Goal: Task Accomplishment & Management: Book appointment/travel/reservation

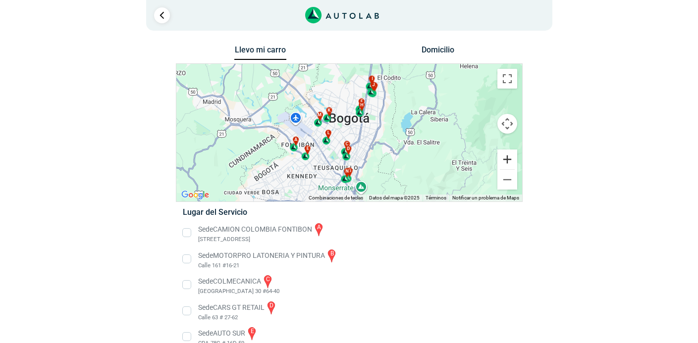
click at [506, 158] on button "Ampliar" at bounding box center [507, 160] width 20 height 20
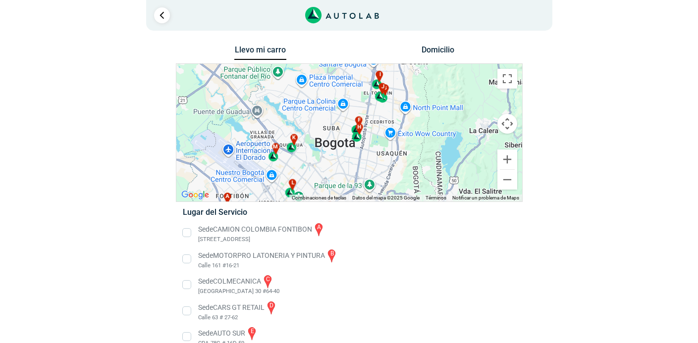
drag, startPoint x: 419, startPoint y: 115, endPoint x: 405, endPoint y: 156, distance: 42.8
click at [405, 156] on div "a b c d e f g" at bounding box center [349, 133] width 346 height 138
click at [505, 157] on button "Ampliar" at bounding box center [507, 160] width 20 height 20
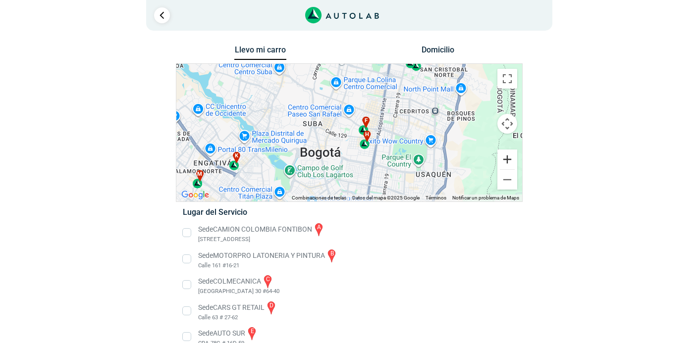
click at [505, 157] on button "Ampliar" at bounding box center [507, 160] width 20 height 20
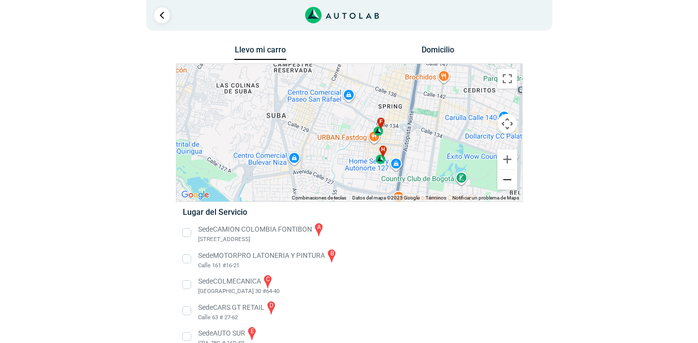
click at [505, 183] on button "Reducir" at bounding box center [507, 180] width 20 height 20
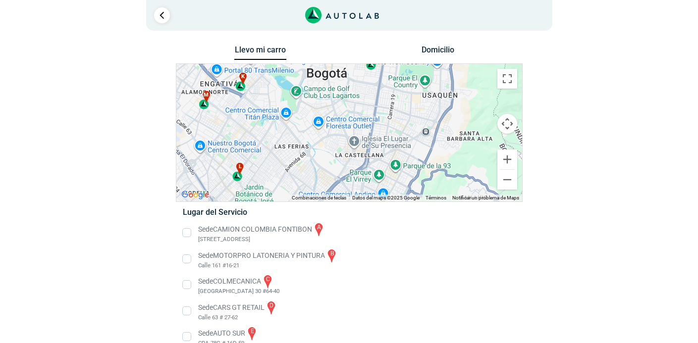
drag, startPoint x: 429, startPoint y: 177, endPoint x: 437, endPoint y: 86, distance: 91.5
click at [437, 87] on div "a b c d e f g" at bounding box center [349, 133] width 346 height 138
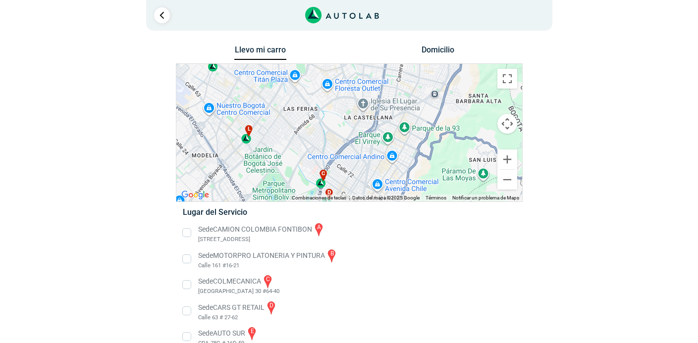
drag, startPoint x: 451, startPoint y: 160, endPoint x: 459, endPoint y: 134, distance: 27.3
click at [459, 134] on div "a b c d e f g" at bounding box center [349, 133] width 346 height 138
click at [320, 187] on div "c" at bounding box center [320, 179] width 11 height 19
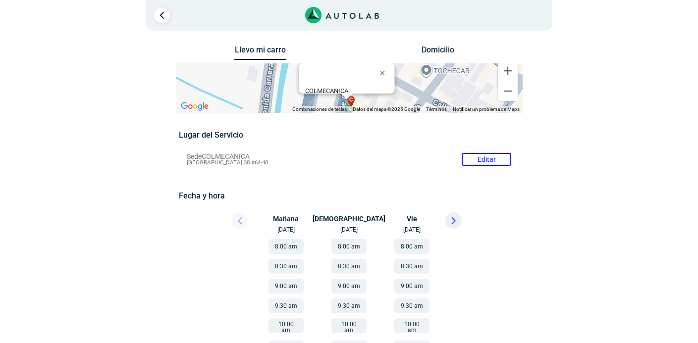
click at [542, 135] on div "Llevo mi carro [GEOGRAPHIC_DATA] ← Mover a la izquierda → Mover a la derecha ↑ …" at bounding box center [349, 321] width 480 height 556
click at [160, 16] on link "Ir al paso anterior" at bounding box center [162, 15] width 16 height 16
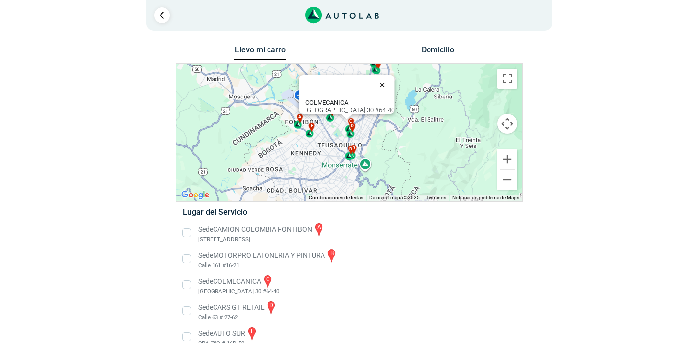
click at [379, 79] on button "Cerrar" at bounding box center [384, 85] width 24 height 24
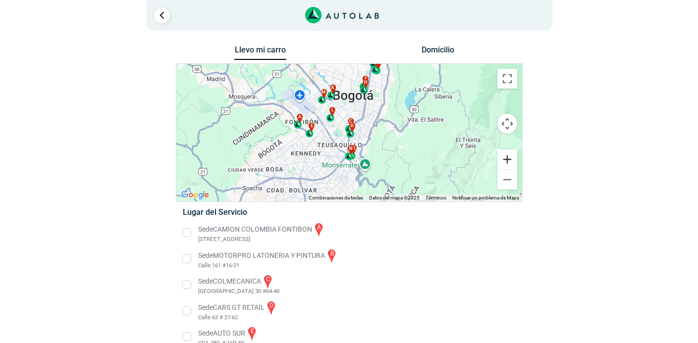
click at [503, 163] on button "Ampliar" at bounding box center [507, 160] width 20 height 20
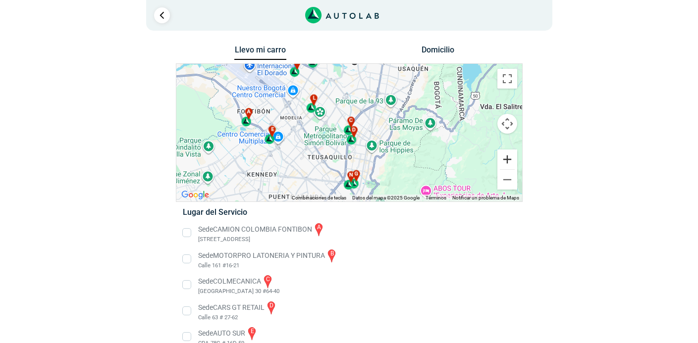
click at [507, 158] on button "Ampliar" at bounding box center [507, 160] width 20 height 20
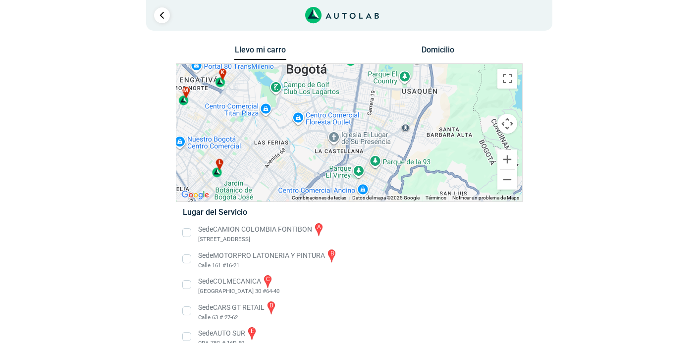
drag, startPoint x: 459, startPoint y: 112, endPoint x: 400, endPoint y: 203, distance: 107.7
click at [400, 203] on div "Llevo mi carro [GEOGRAPHIC_DATA] ← Mover a la izquierda → Mover a la derecha ↑ …" at bounding box center [349, 319] width 347 height 552
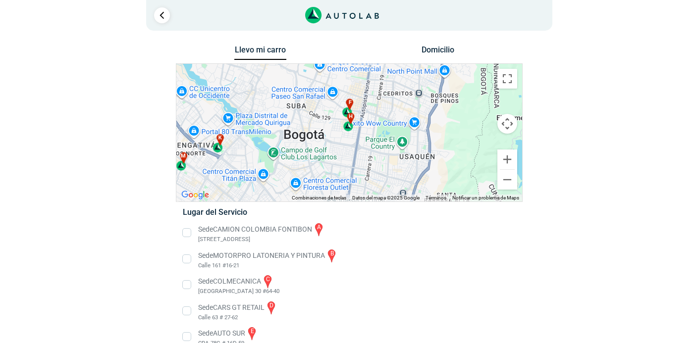
drag, startPoint x: 430, startPoint y: 102, endPoint x: 430, endPoint y: 168, distance: 66.9
click at [430, 168] on div "a b c d e f g" at bounding box center [349, 133] width 346 height 138
click at [511, 165] on button "Ampliar" at bounding box center [507, 160] width 20 height 20
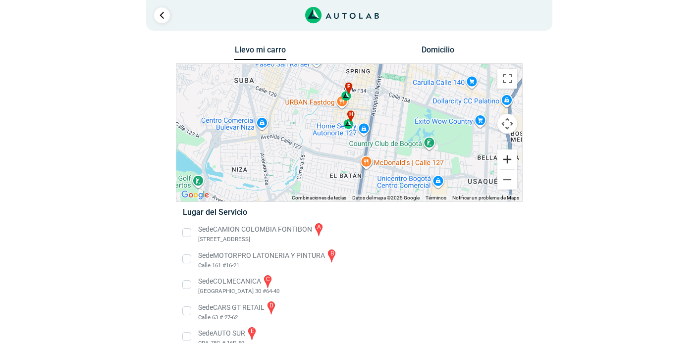
click at [505, 157] on button "Ampliar" at bounding box center [507, 160] width 20 height 20
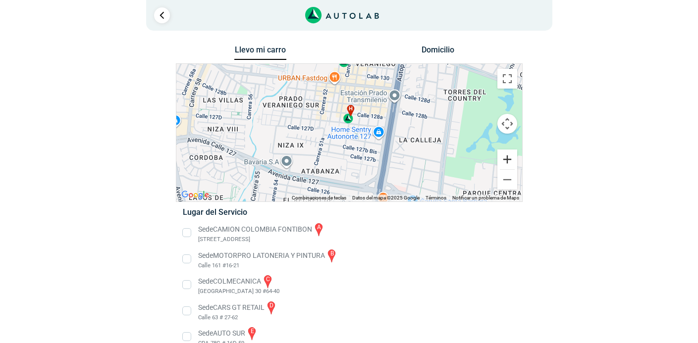
click at [505, 157] on button "Ampliar" at bounding box center [507, 160] width 20 height 20
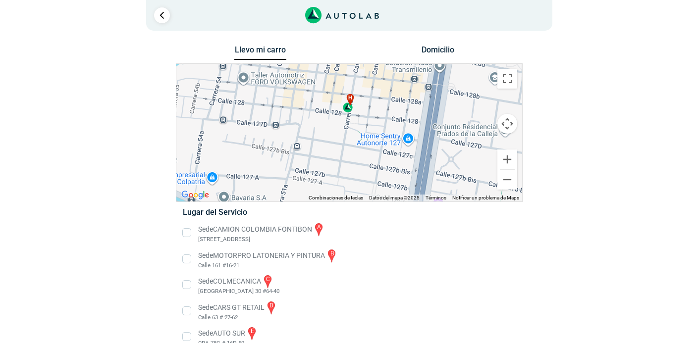
click at [347, 110] on div "h" at bounding box center [348, 103] width 11 height 19
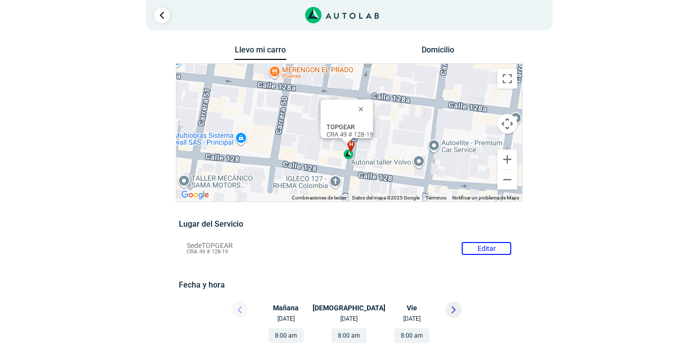
click at [349, 156] on div "h" at bounding box center [348, 150] width 11 height 19
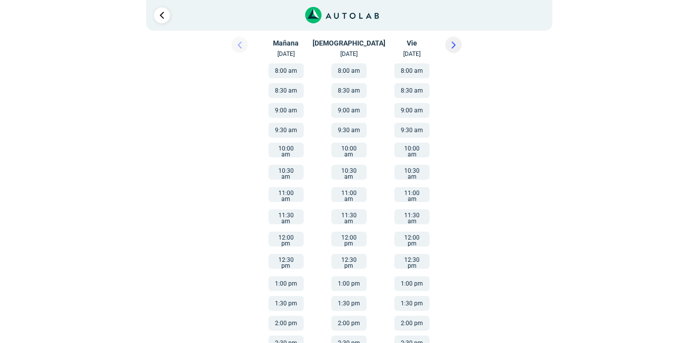
scroll to position [202, 0]
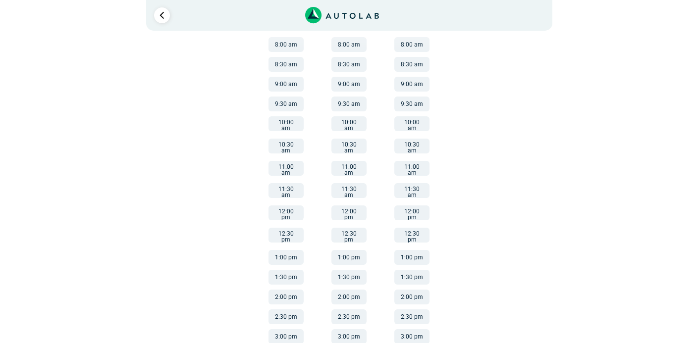
click at [279, 329] on button "3:00 pm" at bounding box center [285, 336] width 35 height 15
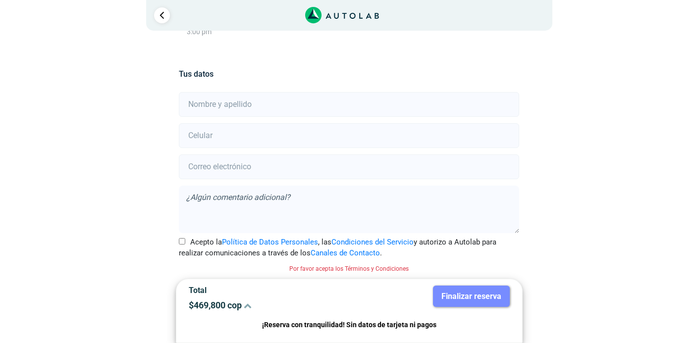
scroll to position [195, 0]
click at [250, 302] on icon at bounding box center [248, 306] width 8 height 8
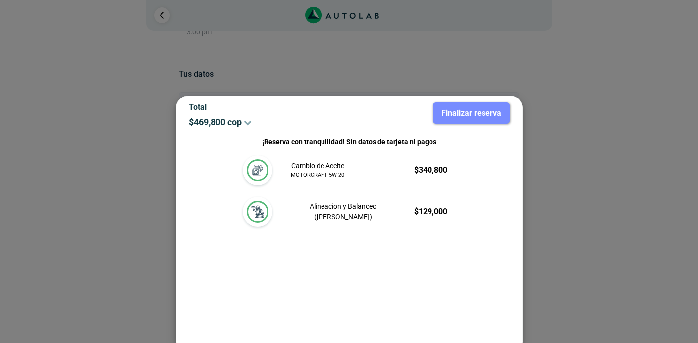
click at [157, 199] on div at bounding box center [349, 171] width 698 height 343
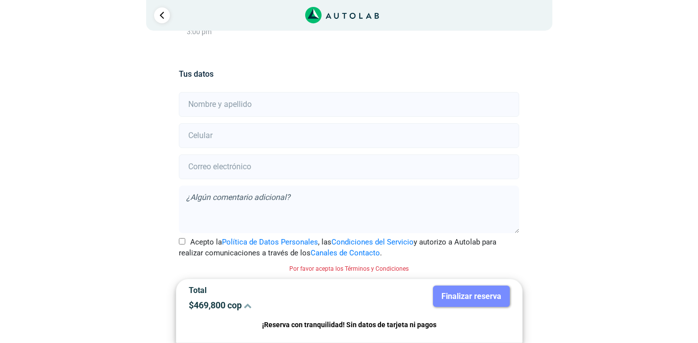
click at [157, 199] on div "Llevo mi carro [GEOGRAPHIC_DATA] ← Mover a la izquierda → Mover a la derecha ↑ …" at bounding box center [349, 95] width 480 height 495
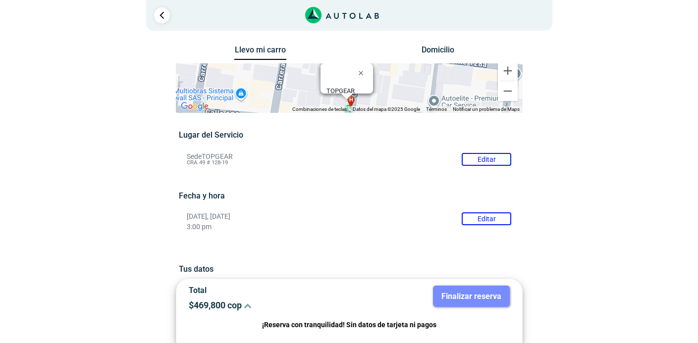
scroll to position [0, 0]
click at [159, 17] on link "Ir al paso anterior" at bounding box center [162, 15] width 16 height 16
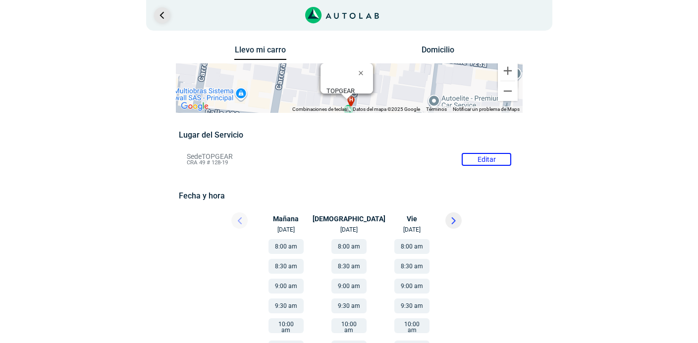
scroll to position [202, 0]
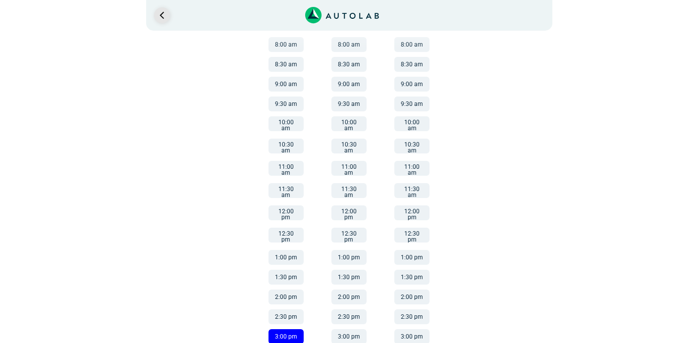
click at [159, 17] on link "Ir al paso anterior" at bounding box center [162, 15] width 16 height 16
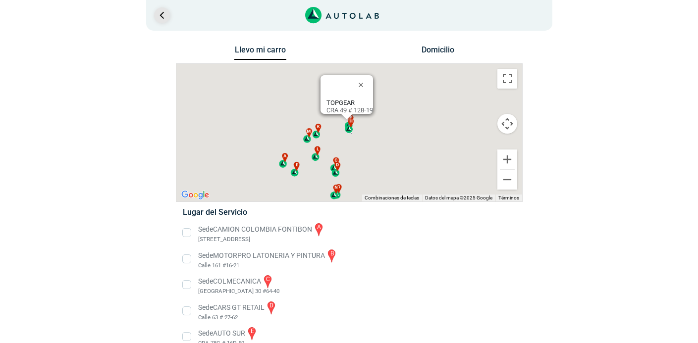
click at [159, 17] on link "Ir al paso anterior" at bounding box center [162, 15] width 16 height 16
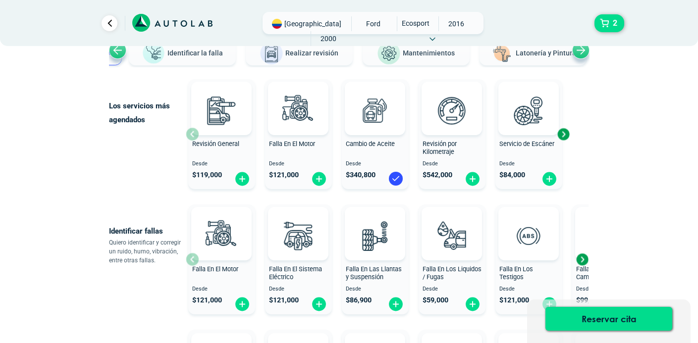
scroll to position [85, 0]
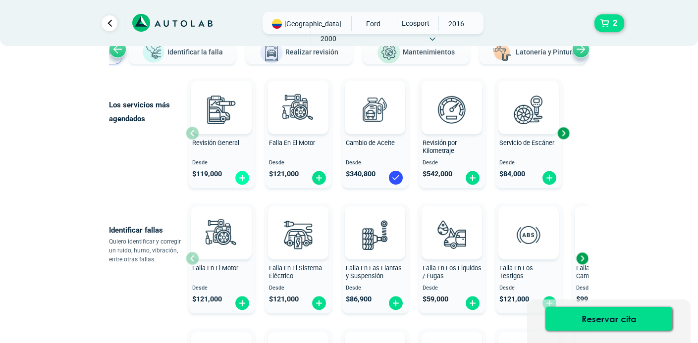
click at [243, 175] on img at bounding box center [242, 177] width 16 height 15
click at [607, 26] on button "3" at bounding box center [609, 23] width 30 height 18
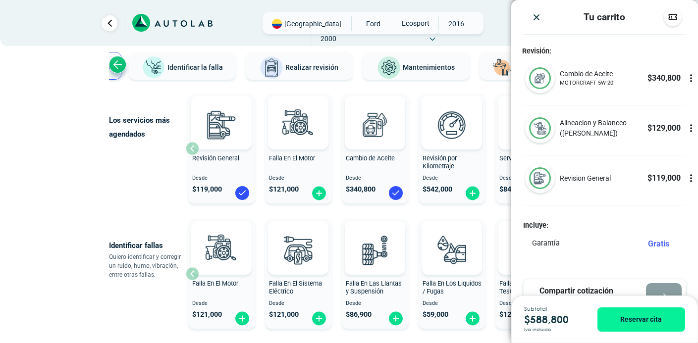
scroll to position [69, 0]
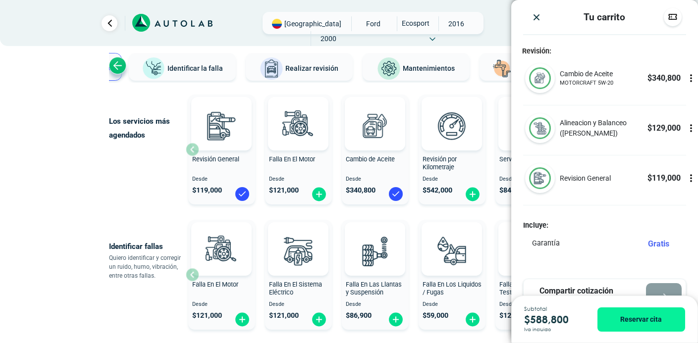
click at [536, 18] on img "Close" at bounding box center [536, 17] width 10 height 10
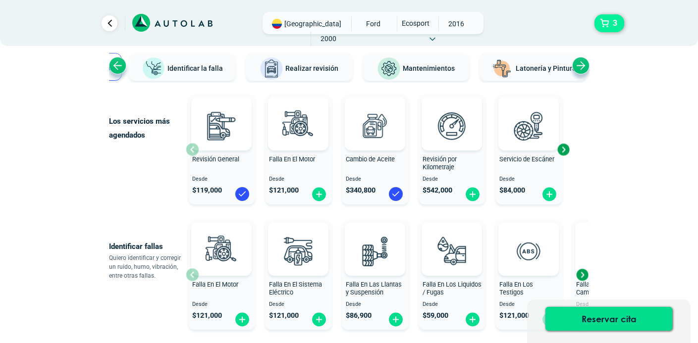
click at [601, 25] on button "3" at bounding box center [609, 23] width 30 height 18
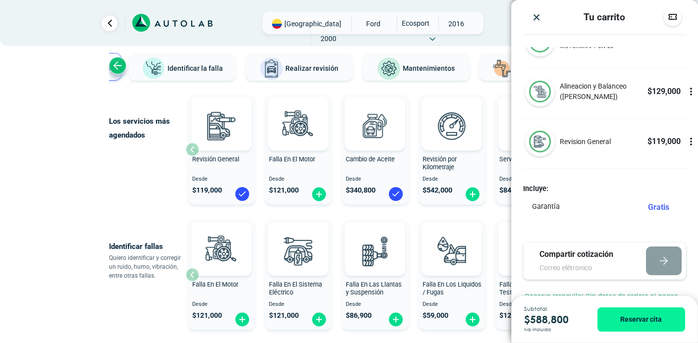
scroll to position [55, 0]
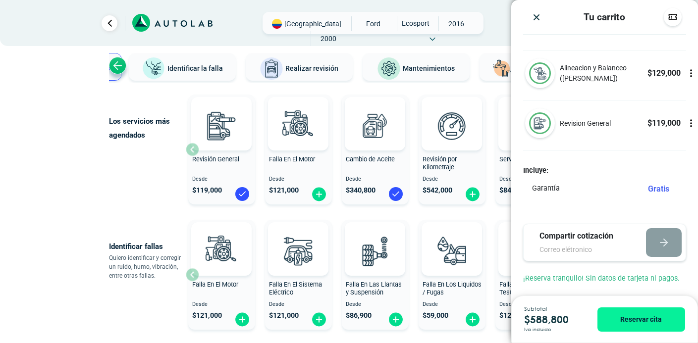
click at [690, 124] on icon at bounding box center [691, 123] width 10 height 10
click at [690, 124] on icon at bounding box center [690, 124] width 0 height 2
click at [692, 123] on icon at bounding box center [691, 123] width 10 height 10
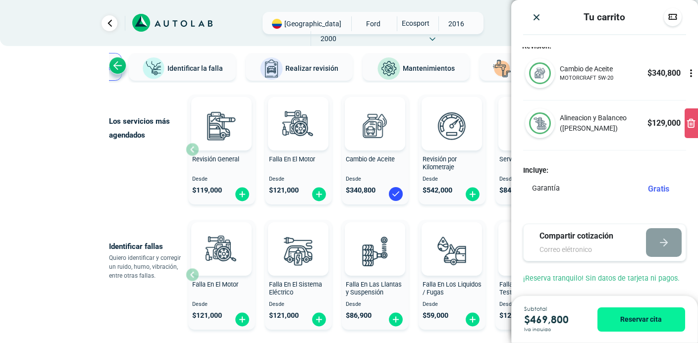
click at [690, 133] on div at bounding box center [690, 123] width 13 height 30
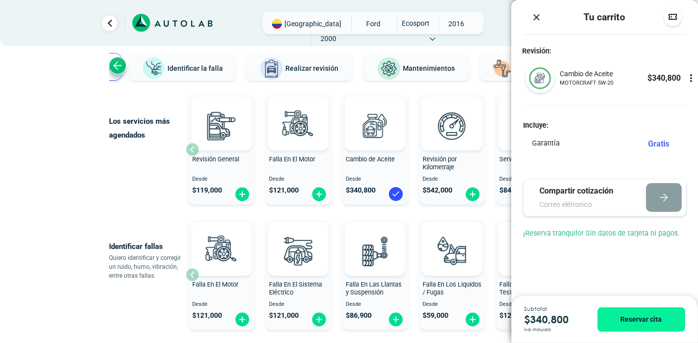
click at [692, 80] on icon at bounding box center [691, 78] width 10 height 10
click at [689, 83] on div at bounding box center [690, 78] width 13 height 30
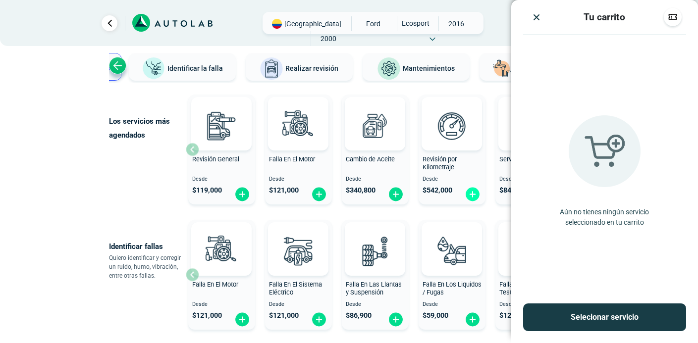
click at [465, 190] on img at bounding box center [473, 194] width 16 height 15
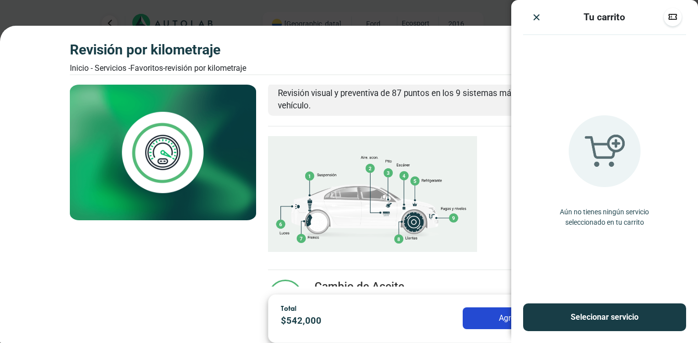
scroll to position [165, 0]
click at [481, 321] on button "Agregar" at bounding box center [512, 319] width 99 height 22
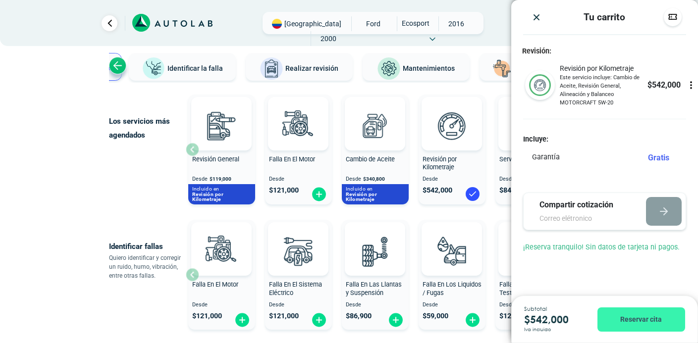
click at [626, 316] on button "Reservar cita" at bounding box center [641, 320] width 88 height 24
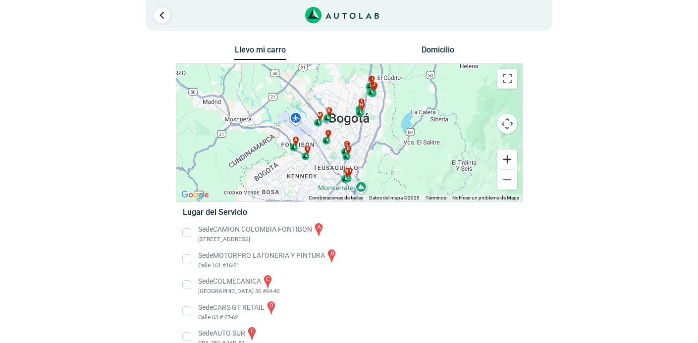
click at [502, 162] on button "Ampliar" at bounding box center [507, 160] width 20 height 20
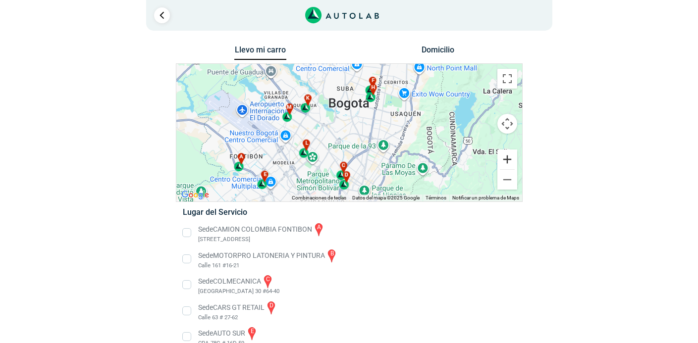
click at [502, 162] on button "Ampliar" at bounding box center [507, 160] width 20 height 20
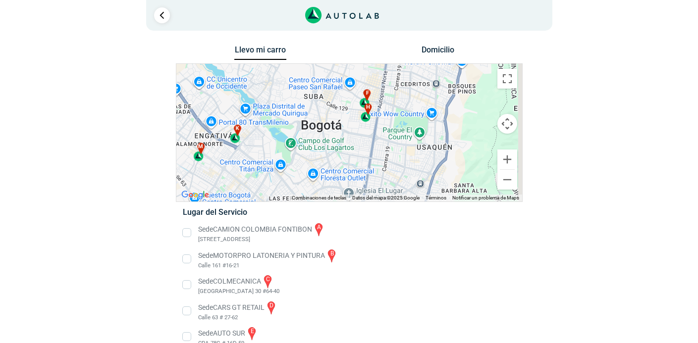
drag, startPoint x: 440, startPoint y: 118, endPoint x: 406, endPoint y: 182, distance: 72.5
click at [406, 182] on div "a b c d e f g" at bounding box center [349, 133] width 346 height 138
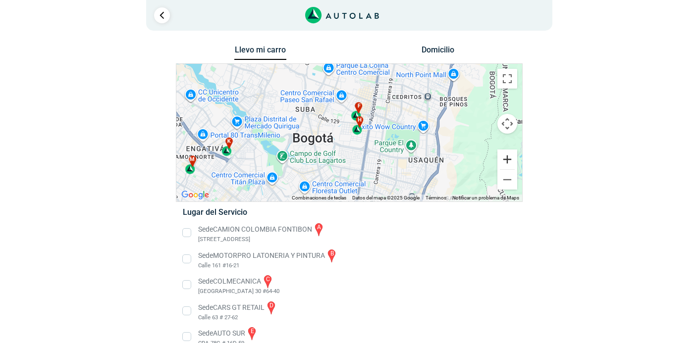
click at [508, 159] on button "Ampliar" at bounding box center [507, 160] width 20 height 20
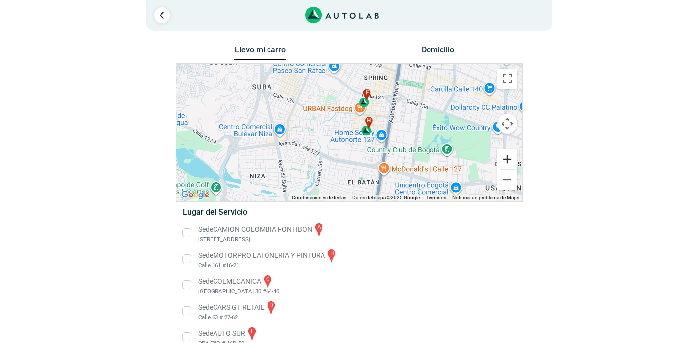
click at [508, 159] on button "Ampliar" at bounding box center [507, 160] width 20 height 20
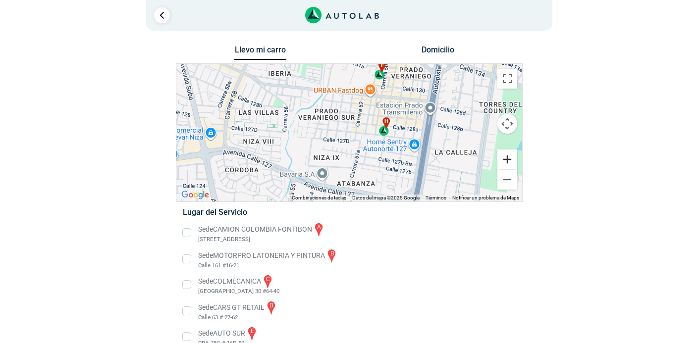
click at [508, 159] on button "Ampliar" at bounding box center [507, 160] width 20 height 20
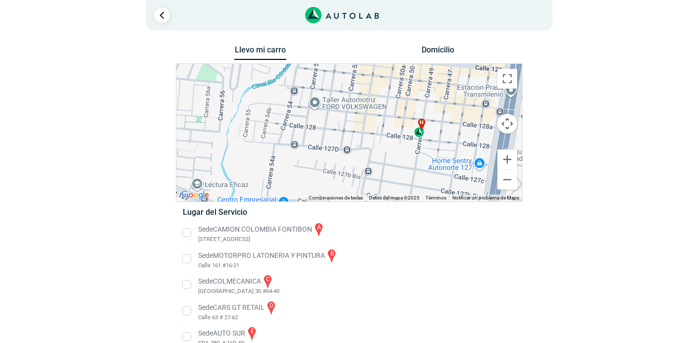
click at [420, 136] on div "h" at bounding box center [419, 127] width 11 height 19
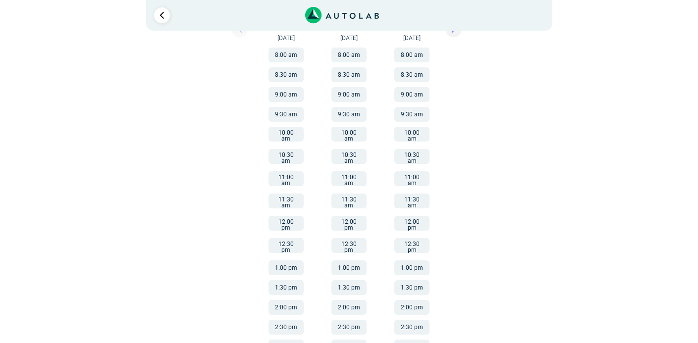
scroll to position [202, 0]
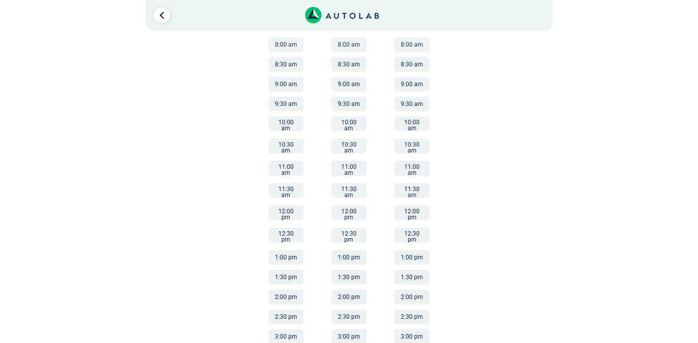
click at [291, 329] on button "3:00 pm" at bounding box center [285, 336] width 35 height 15
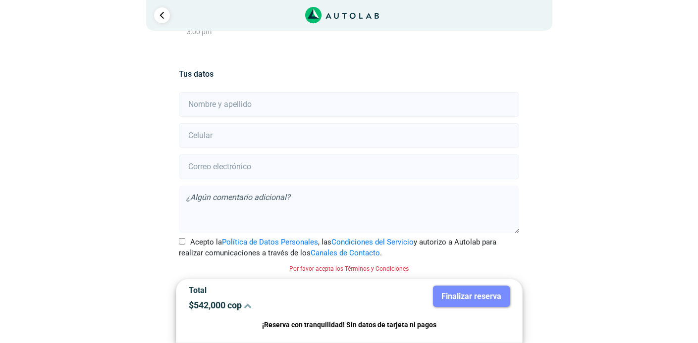
scroll to position [195, 0]
click at [184, 243] on input "Acepto la Política de Datos Personales , las Condiciones del Servicio y autoriz…" at bounding box center [182, 241] width 6 height 6
checkbox input "true"
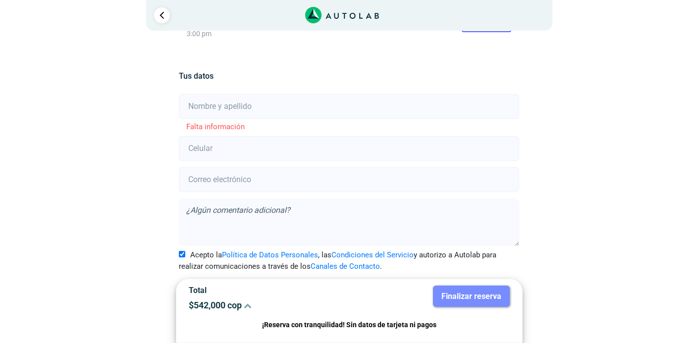
click at [258, 107] on input "text" at bounding box center [349, 106] width 340 height 25
type input "[PERSON_NAME]"
type input "3102425743"
type input "[PERSON_NAME][EMAIL_ADDRESS][DOMAIN_NAME]"
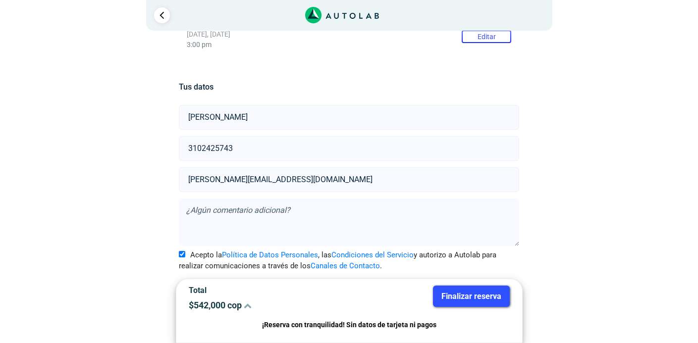
scroll to position [182, 0]
click at [194, 119] on input "[PERSON_NAME]" at bounding box center [349, 117] width 340 height 25
type input "[PERSON_NAME]"
click at [149, 183] on div "Llevo mi carro [GEOGRAPHIC_DATA] ← Mover a la izquierda → Mover a la derecha ↑ …" at bounding box center [349, 102] width 480 height 482
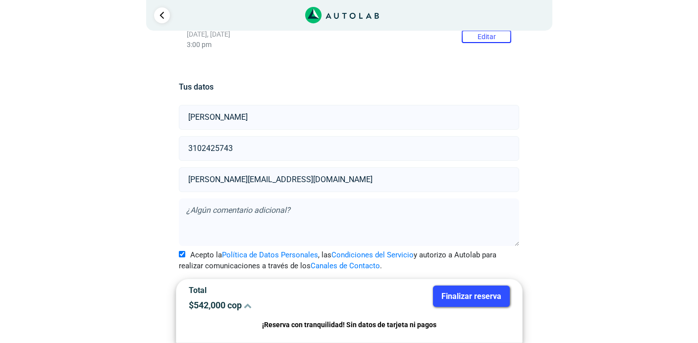
click at [446, 293] on button "Finalizar reserva" at bounding box center [471, 296] width 77 height 21
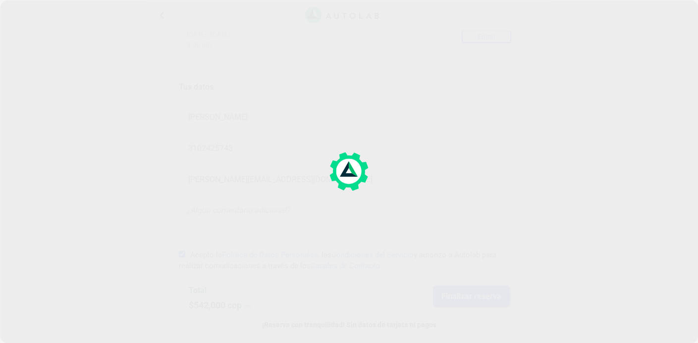
scroll to position [0, 0]
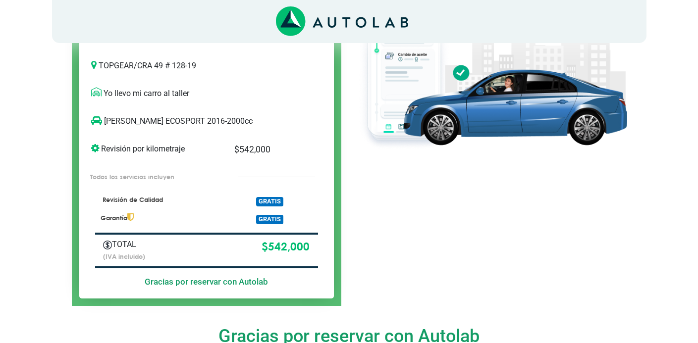
scroll to position [165, 0]
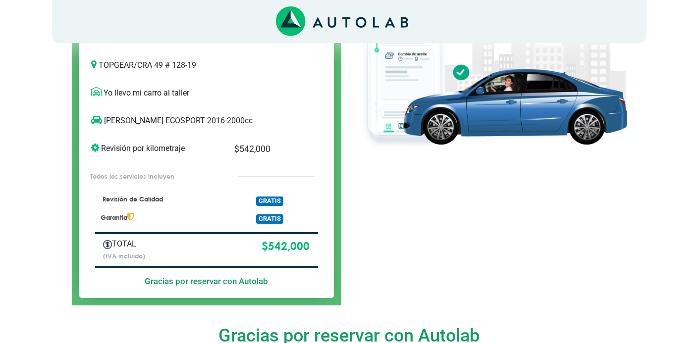
click at [351, 256] on div at bounding box center [491, 130] width 285 height 351
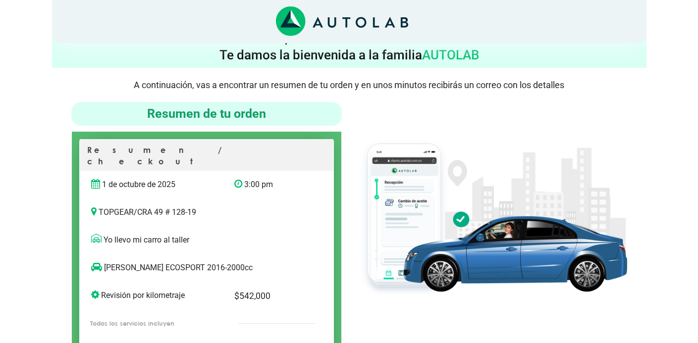
scroll to position [21, 0]
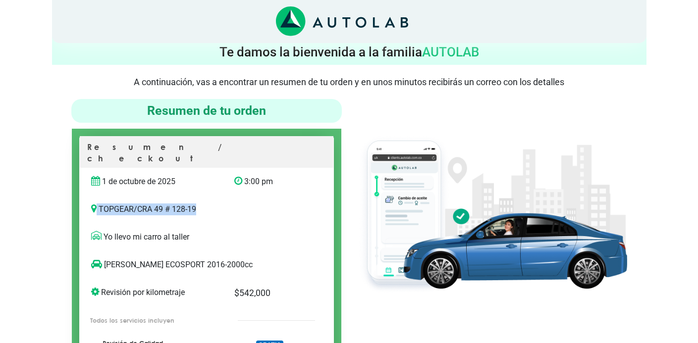
drag, startPoint x: 89, startPoint y: 196, endPoint x: 209, endPoint y: 198, distance: 119.9
click at [210, 204] on div "TOPGEAR / CRA 49 # 128-19" at bounding box center [207, 214] width 246 height 20
copy p "TOPGEAR / CRA 49 # 128-19"
